Goal: Find specific page/section: Find specific page/section

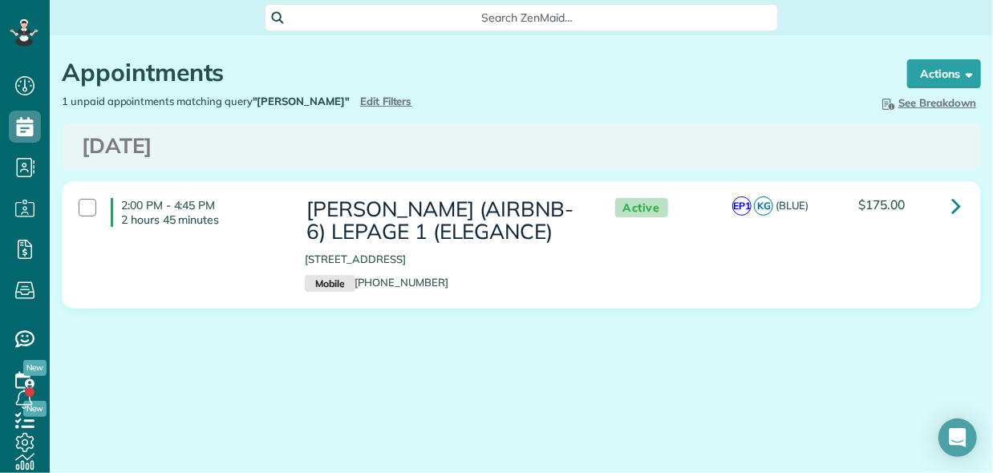
scroll to position [7, 7]
click at [956, 148] on h3 "Wednesday Sep 10, 2025" at bounding box center [521, 146] width 879 height 23
click at [360, 99] on span "Edit Filters" at bounding box center [386, 101] width 52 height 13
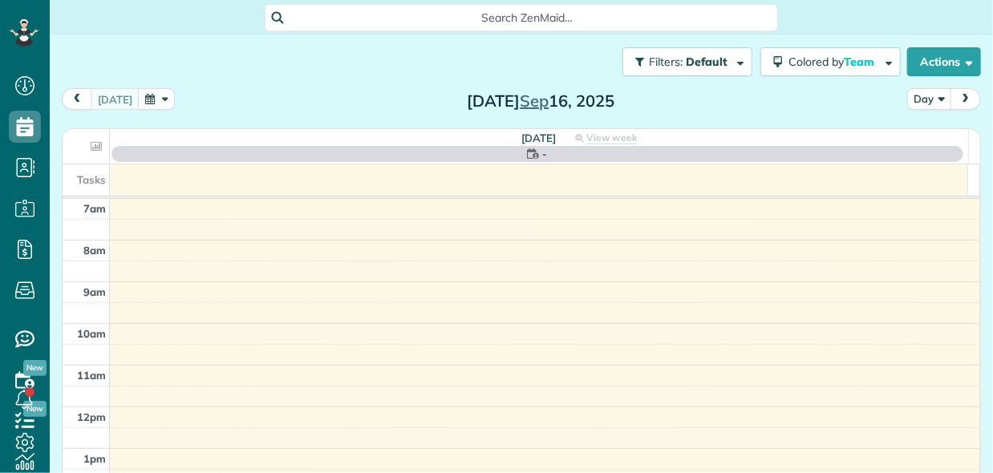
scroll to position [7, 7]
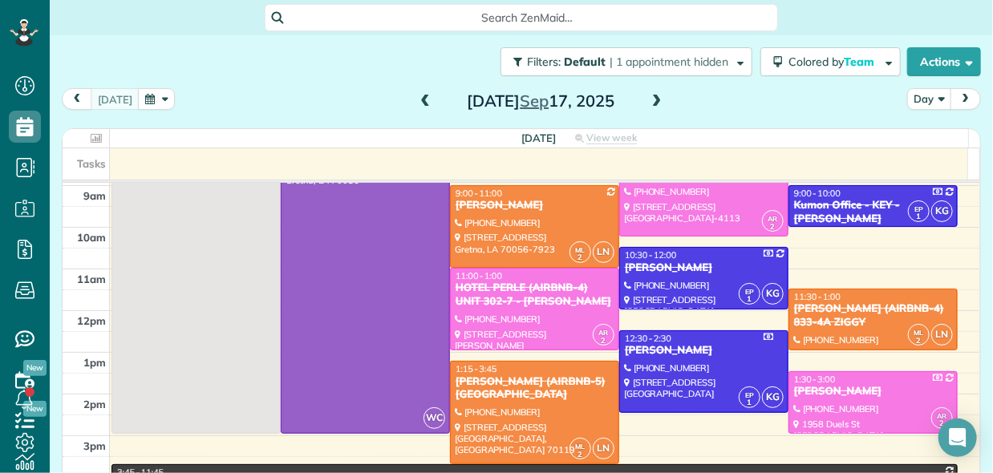
scroll to position [473, 49]
